Goal: Navigation & Orientation: Find specific page/section

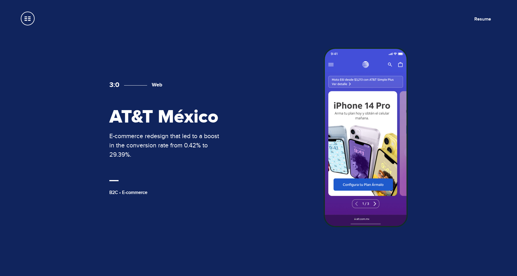
click at [253, 160] on div "3:0 Web AT&T México E-commerce redesign that led to a boost in the conversion r…" at bounding box center [258, 138] width 347 height 181
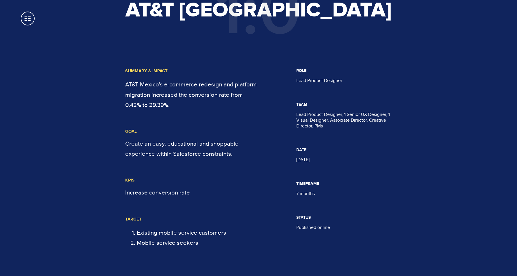
scroll to position [285, 0]
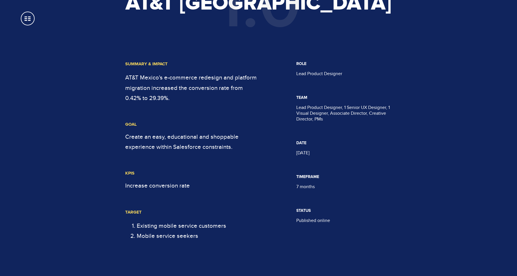
click at [29, 21] on span at bounding box center [28, 19] width 14 height 14
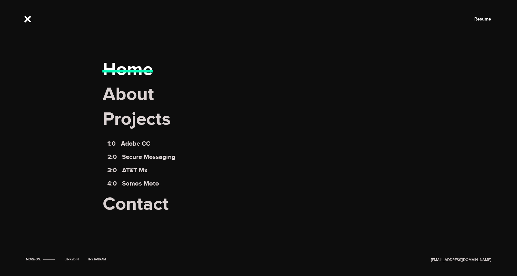
click at [131, 74] on link "Home" at bounding box center [128, 69] width 50 height 23
